Goal: Task Accomplishment & Management: Manage account settings

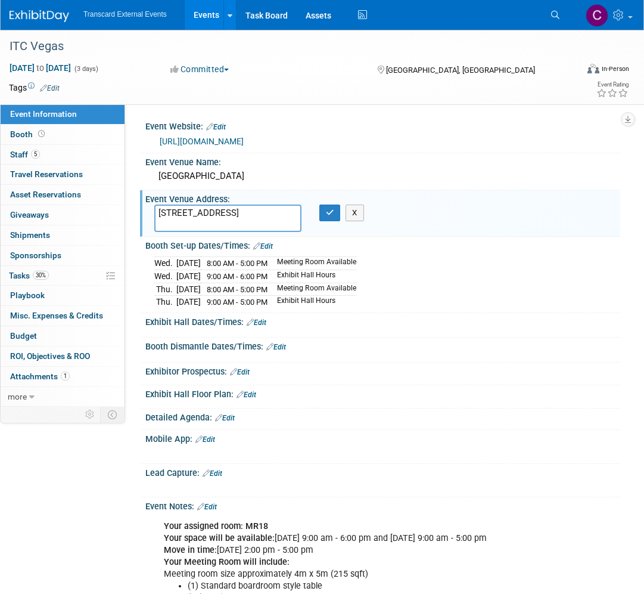
click at [201, 21] on link "Events" at bounding box center [207, 15] width 44 height 30
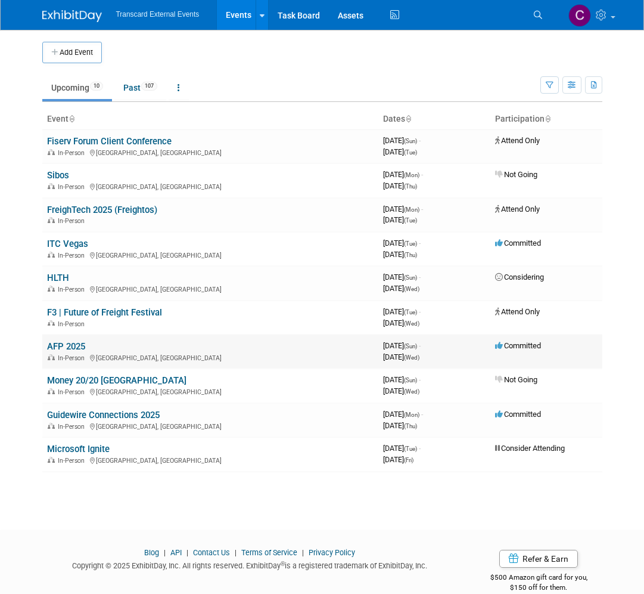
click at [77, 351] on link "AFP 2025" at bounding box center [66, 346] width 38 height 11
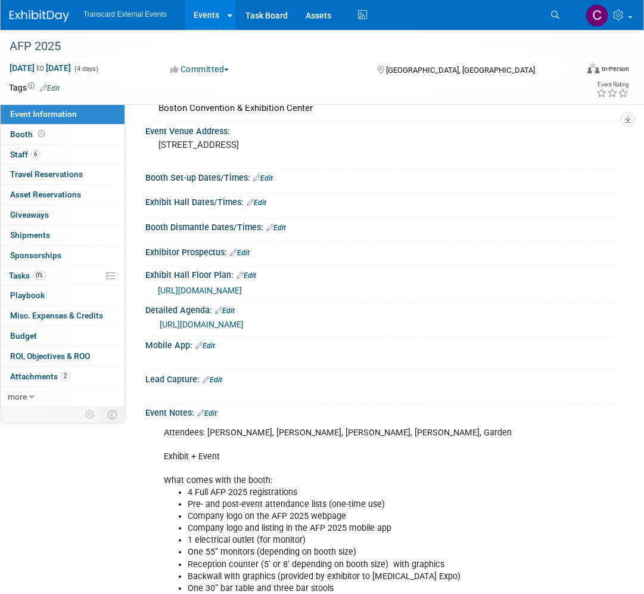
scroll to position [69, 0]
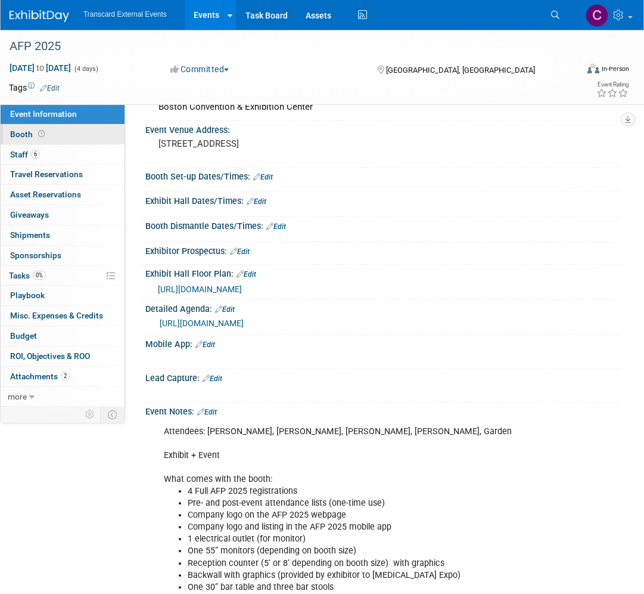
click at [67, 139] on link "Booth" at bounding box center [63, 135] width 124 height 20
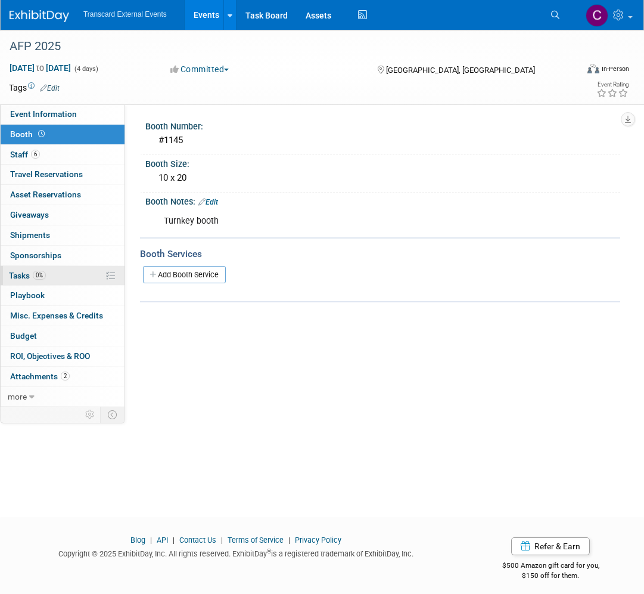
click at [66, 278] on link "0% Tasks 0%" at bounding box center [63, 276] width 124 height 20
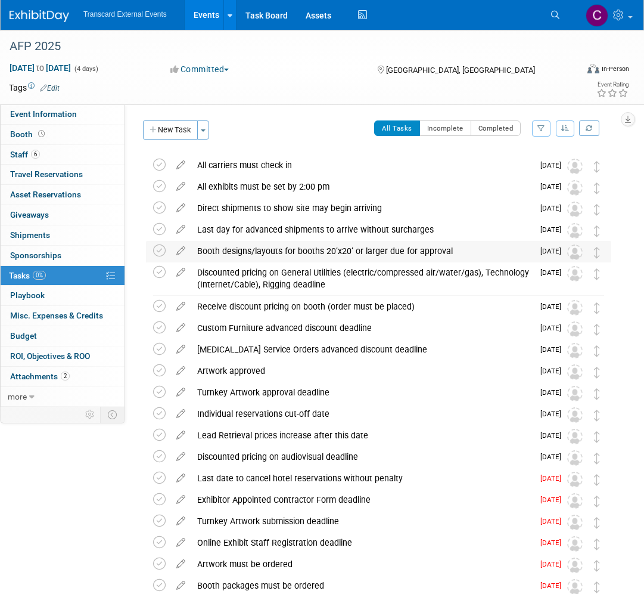
click at [305, 249] on div "Booth designs/layouts for booths 20’x20’ or larger due for approval" at bounding box center [362, 251] width 342 height 20
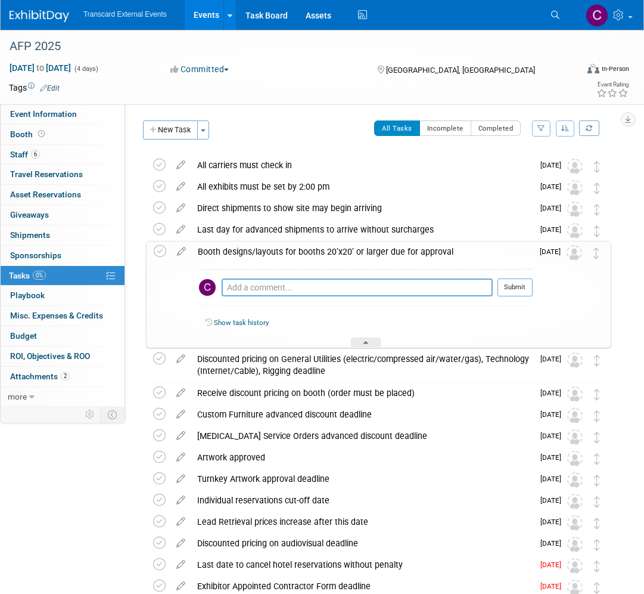
click at [256, 319] on link "Show task history" at bounding box center [241, 322] width 55 height 8
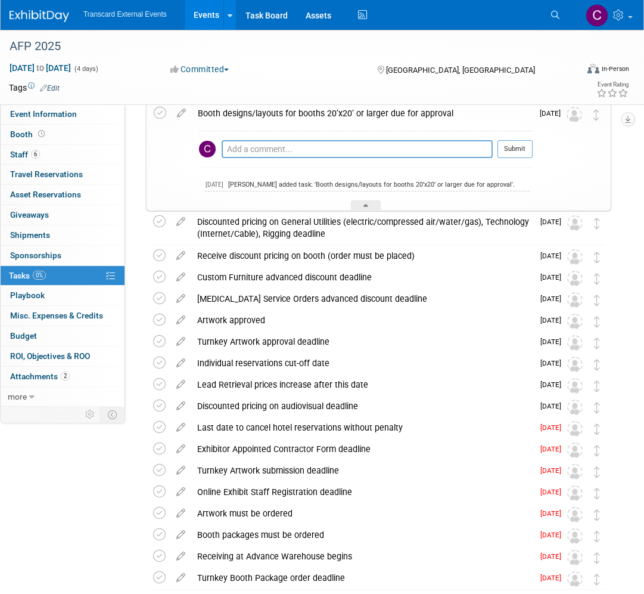
scroll to position [155, 0]
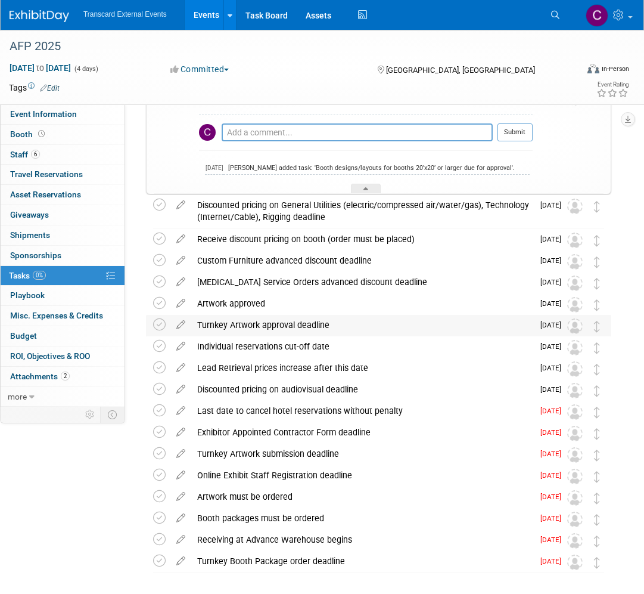
click at [292, 330] on div "Turnkey Artwork approval deadline" at bounding box center [362, 325] width 342 height 20
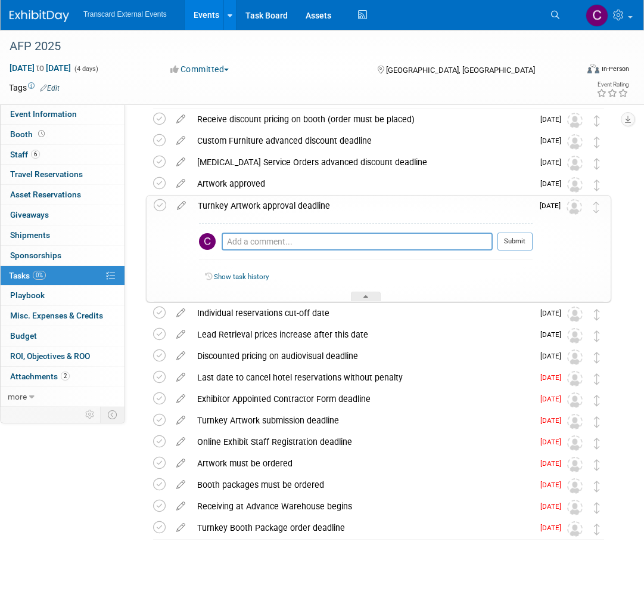
scroll to position [277, 0]
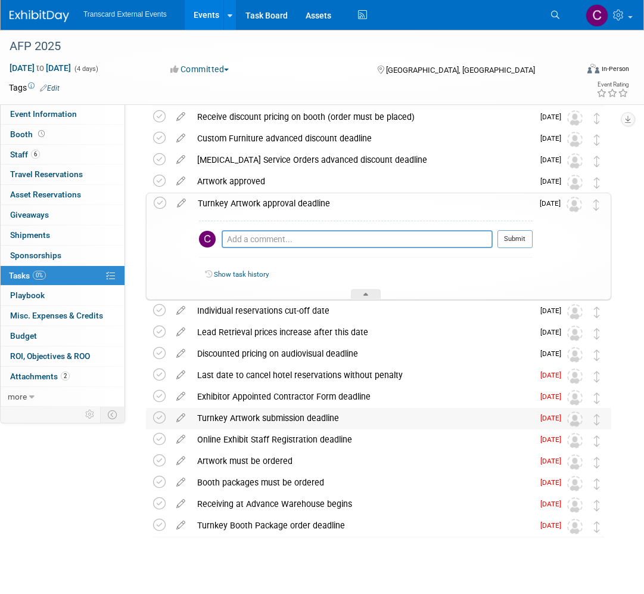
click at [308, 419] on div "Turnkey Artwork submission deadline" at bounding box center [362, 418] width 342 height 20
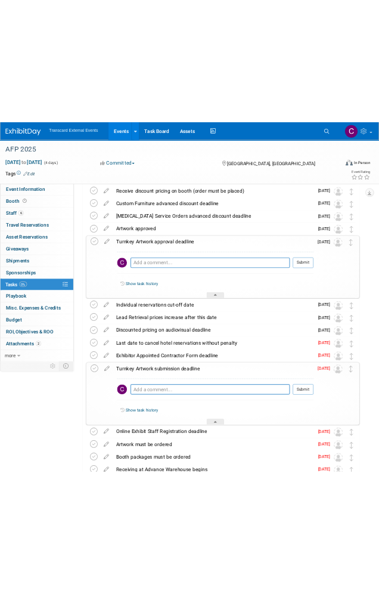
scroll to position [286, 0]
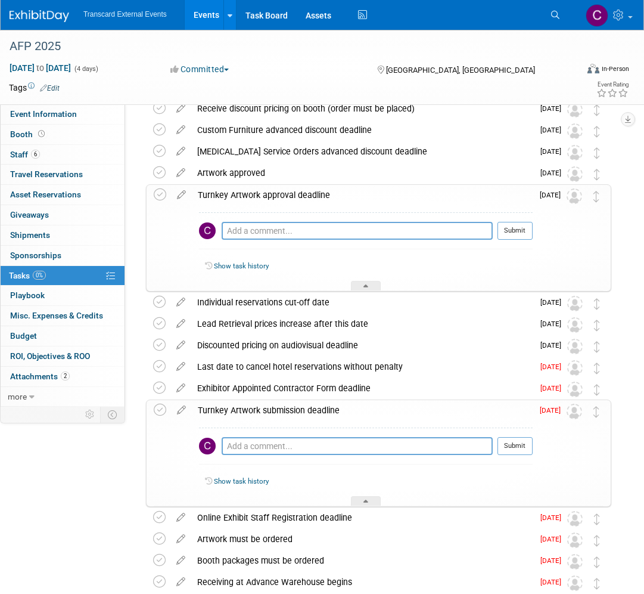
click at [253, 479] on link "Show task history" at bounding box center [241, 481] width 55 height 8
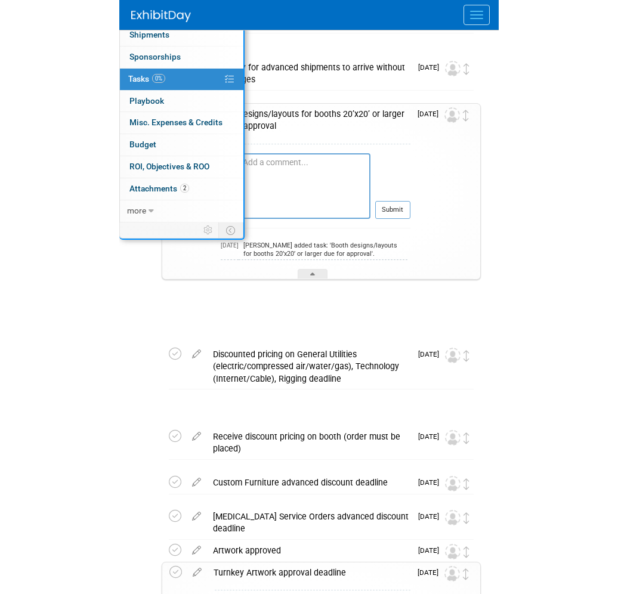
scroll to position [290, 0]
